Goal: Book appointment/travel/reservation

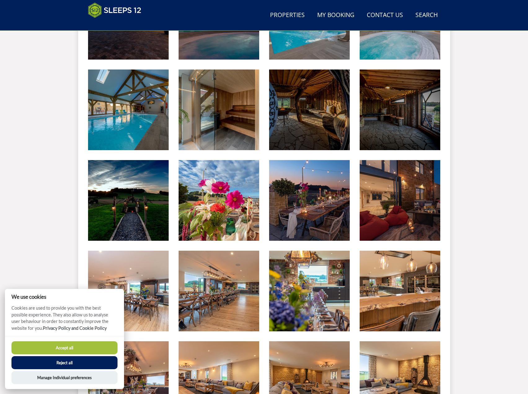
scroll to position [409, 0]
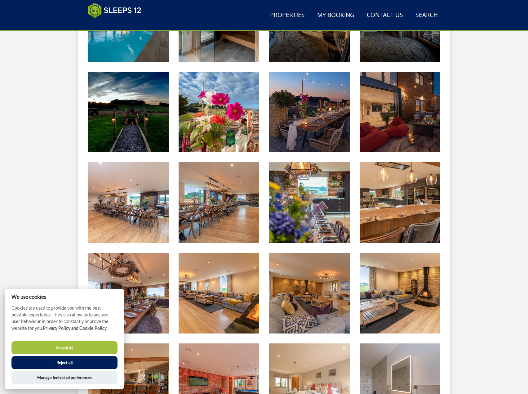
drag, startPoint x: 471, startPoint y: 174, endPoint x: 474, endPoint y: 174, distance: 3.1
click at [474, 174] on div "Search Menu Properties My Booking Contact Us [PHONE_NUMBER] Search Check Availa…" at bounding box center [264, 371] width 528 height 1532
click at [82, 365] on button "Reject all" at bounding box center [64, 362] width 106 height 13
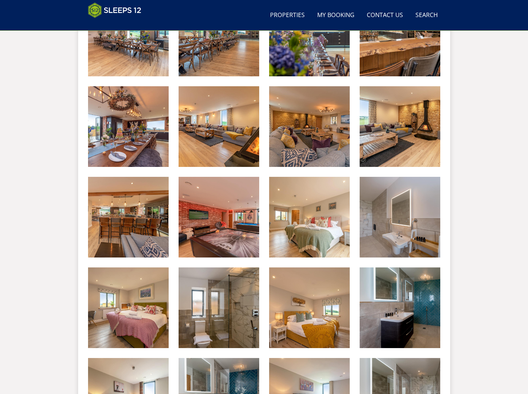
scroll to position [595, 0]
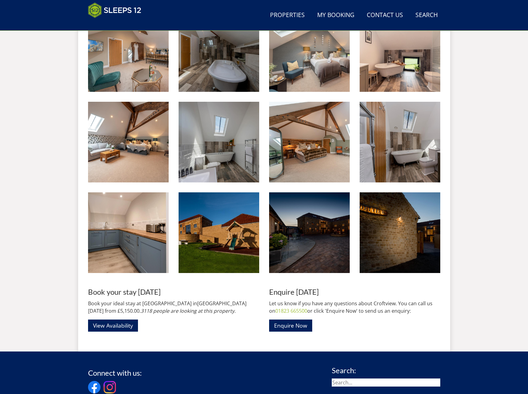
scroll to position [1091, 0]
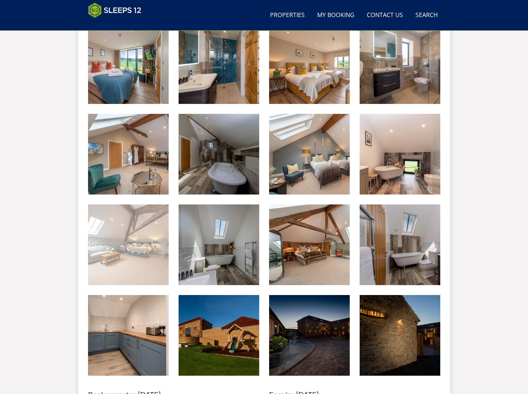
click at [129, 240] on img at bounding box center [128, 244] width 81 height 81
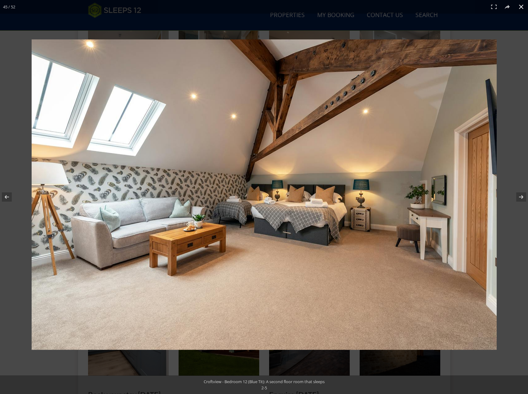
click at [522, 11] on button at bounding box center [522, 7] width 14 height 14
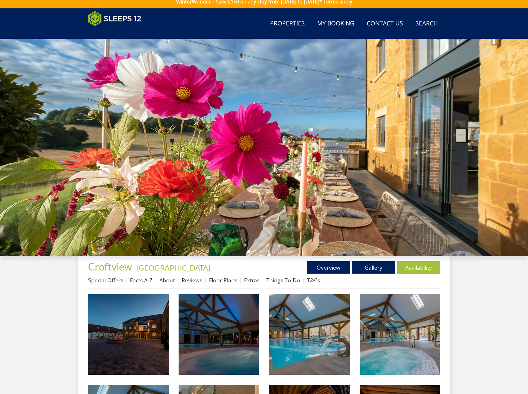
scroll to position [0, 0]
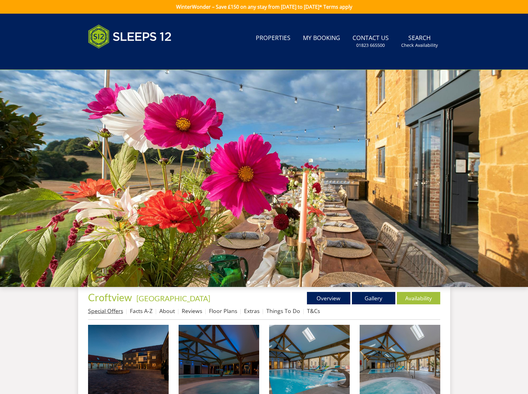
click at [118, 307] on link "Special Offers" at bounding box center [105, 310] width 35 height 7
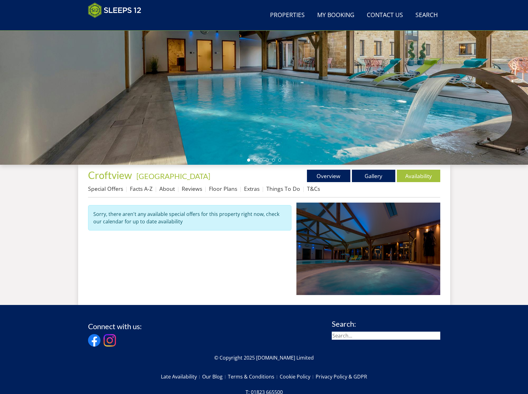
scroll to position [107, 0]
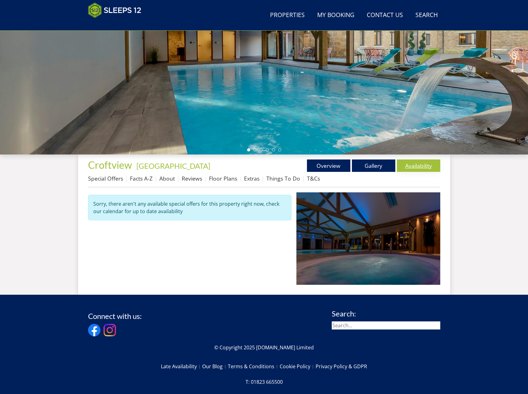
click at [428, 166] on link "Availability" at bounding box center [418, 165] width 43 height 12
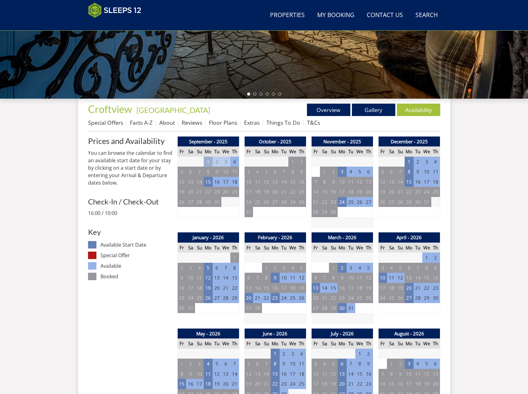
scroll to position [164, 0]
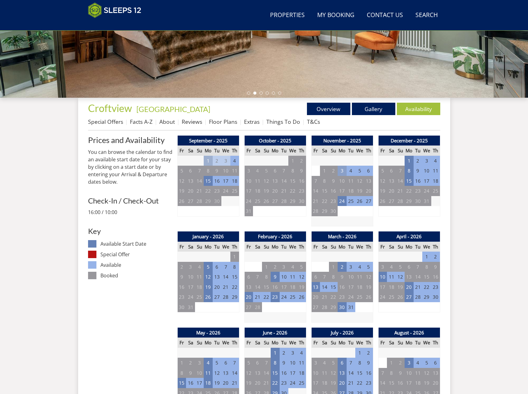
click at [345, 173] on td "3" at bounding box center [342, 171] width 9 height 10
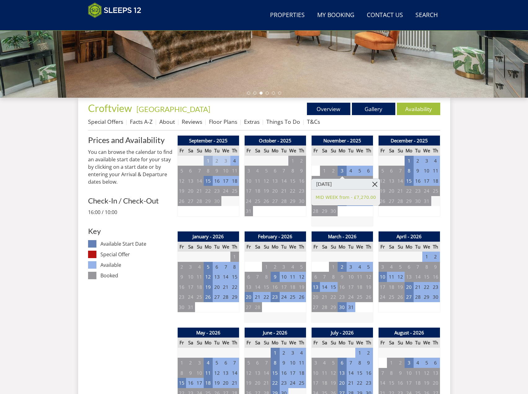
click at [370, 182] on link at bounding box center [375, 184] width 11 height 11
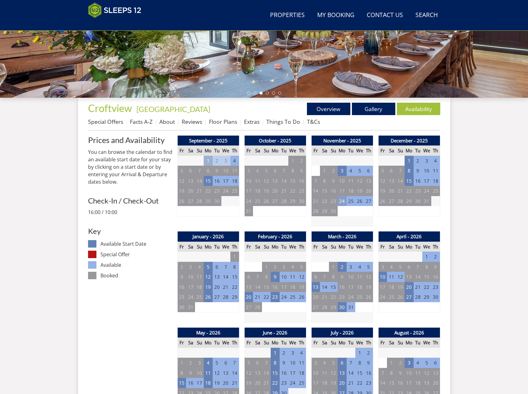
click at [345, 200] on td "24" at bounding box center [342, 201] width 9 height 10
click at [420, 175] on td "9" at bounding box center [418, 171] width 9 height 10
click at [413, 183] on td "15" at bounding box center [409, 181] width 9 height 10
click at [262, 297] on td "21" at bounding box center [257, 297] width 9 height 10
click at [255, 296] on td "21" at bounding box center [257, 297] width 9 height 10
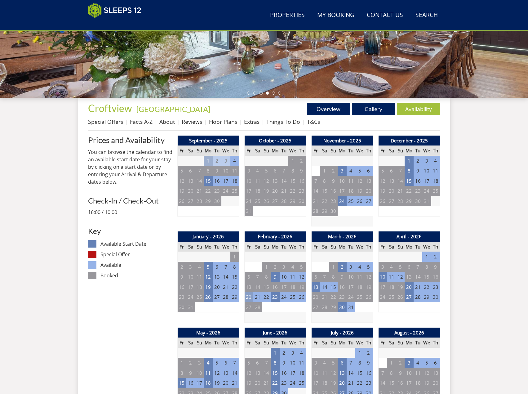
click at [249, 297] on td "20" at bounding box center [248, 297] width 9 height 10
